Goal: Information Seeking & Learning: Learn about a topic

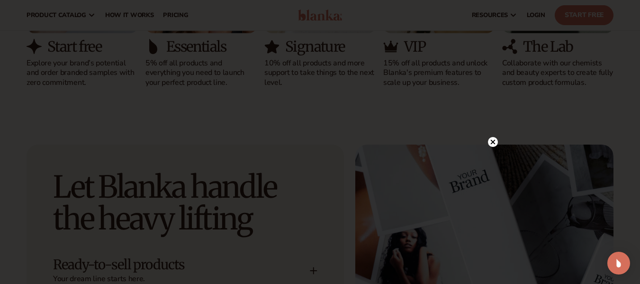
scroll to position [805, 0]
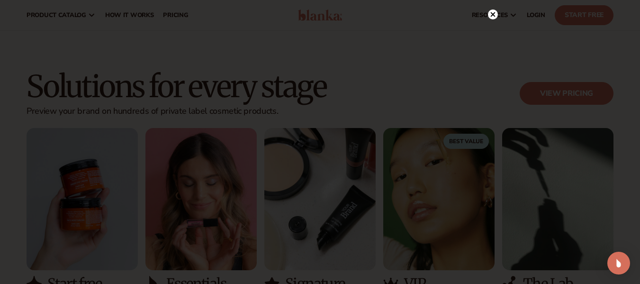
click at [491, 17] on circle at bounding box center [493, 14] width 10 height 10
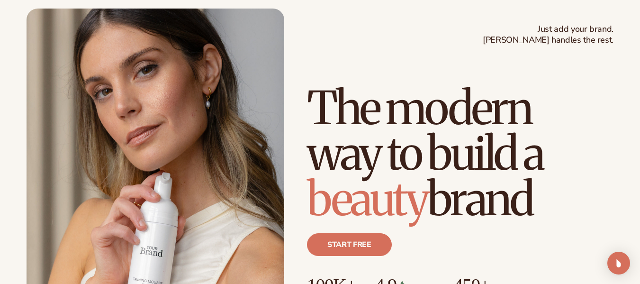
scroll to position [0, 0]
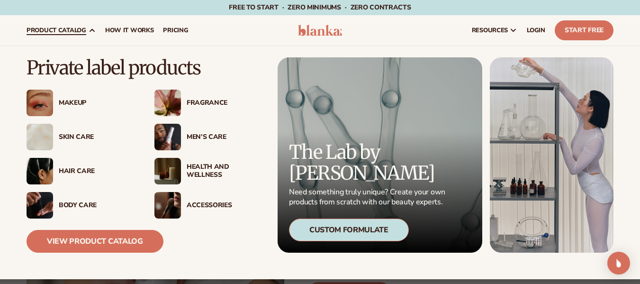
click at [203, 99] on div "Fragrance" at bounding box center [225, 103] width 77 height 8
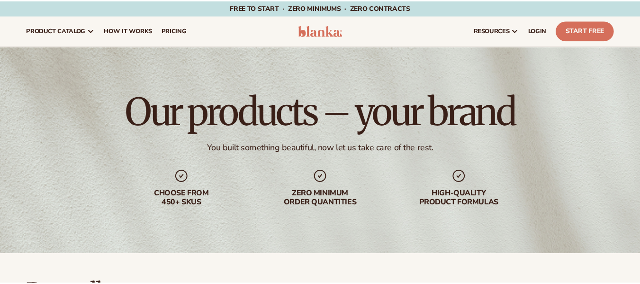
scroll to position [332, 0]
